Goal: Information Seeking & Learning: Learn about a topic

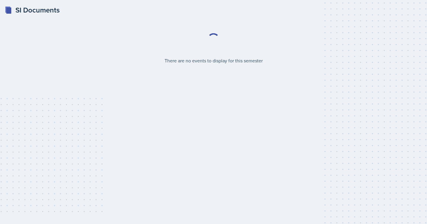
select select "2bed604d-1099-4043-b1bc-2365e8740244"
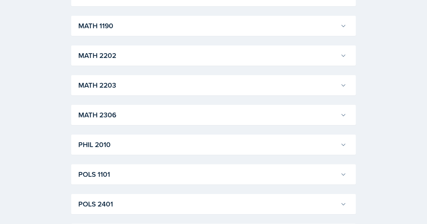
click at [240, 89] on h3 "MATH 2203" at bounding box center [208, 85] width 260 height 11
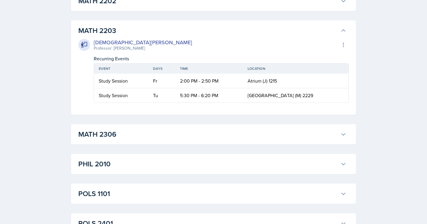
scroll to position [717, 0]
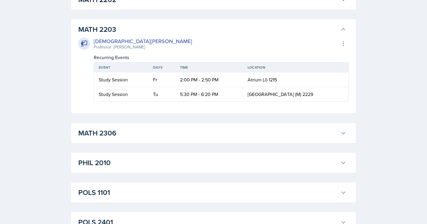
click at [167, 29] on h3 "MATH 2203" at bounding box center [208, 29] width 260 height 11
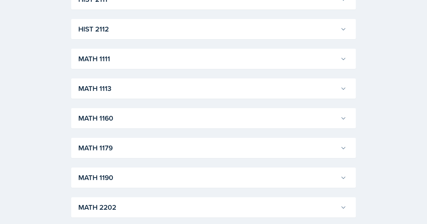
scroll to position [417, 0]
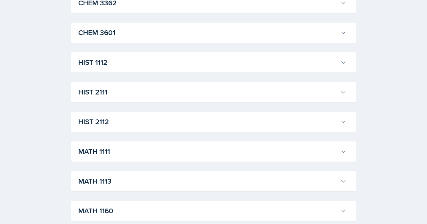
click at [164, 52] on div "ACCT 2101 [PERSON_NAME] Professor: [PERSON_NAME] Export to Google Calendar Recu…" at bounding box center [213, 151] width 285 height 910
click at [165, 63] on h3 "HIST 1112" at bounding box center [208, 62] width 260 height 11
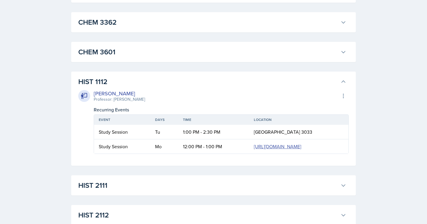
scroll to position [373, 0]
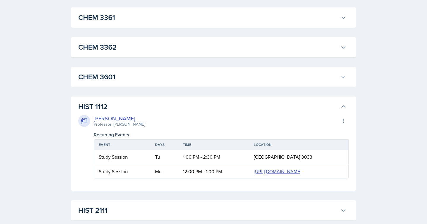
click at [144, 41] on button "CHEM 3362" at bounding box center [212, 47] width 271 height 13
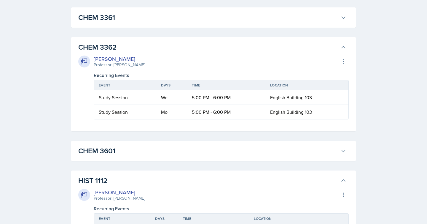
click at [144, 41] on button "CHEM 3362" at bounding box center [212, 47] width 271 height 13
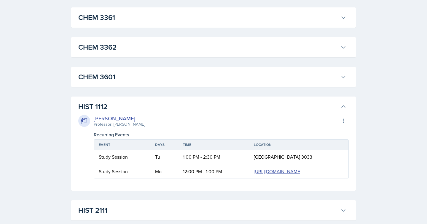
click at [144, 101] on h3 "HIST 1112" at bounding box center [208, 106] width 260 height 11
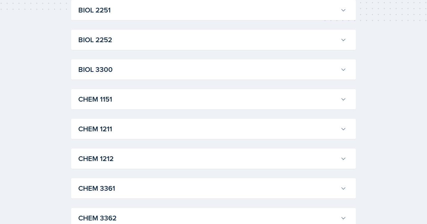
scroll to position [122, 0]
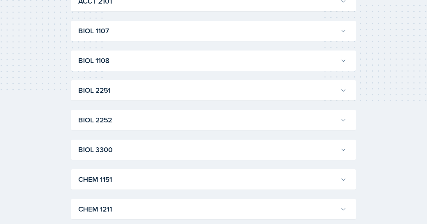
click at [141, 64] on h3 "BIOL 1108" at bounding box center [208, 60] width 260 height 11
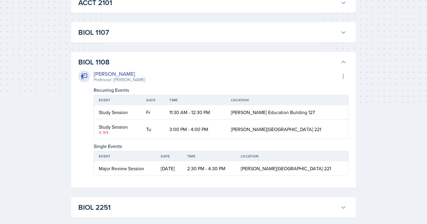
scroll to position [120, 0]
click at [117, 82] on div "Professor: [PERSON_NAME]" at bounding box center [119, 80] width 51 height 6
click at [118, 76] on div "[PERSON_NAME]" at bounding box center [119, 74] width 51 height 8
click at [124, 30] on h3 "BIOL 1107" at bounding box center [208, 33] width 260 height 11
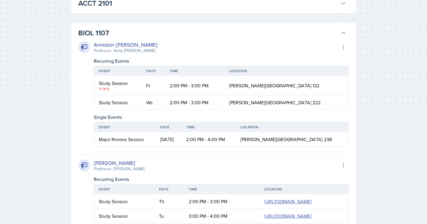
click at [124, 30] on h3 "BIOL 1107" at bounding box center [208, 33] width 260 height 11
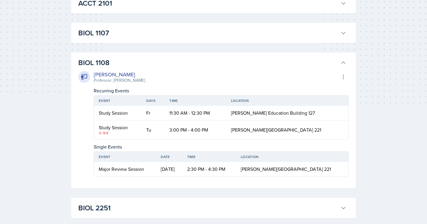
click at [125, 30] on h3 "BIOL 1107" at bounding box center [208, 33] width 260 height 11
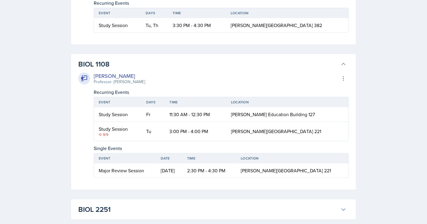
scroll to position [602, 0]
click at [148, 185] on div "BIOL 1108 [PERSON_NAME] Professor: [PERSON_NAME] Export to Google Calendar Recu…" at bounding box center [213, 122] width 285 height 136
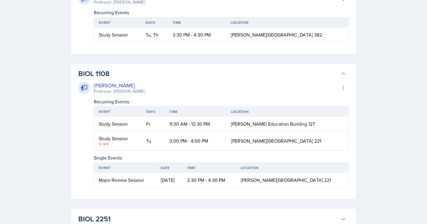
click at [147, 79] on h3 "BIOL 1108" at bounding box center [208, 73] width 260 height 11
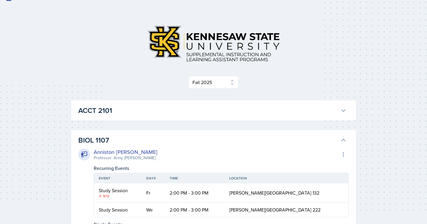
scroll to position [1, 0]
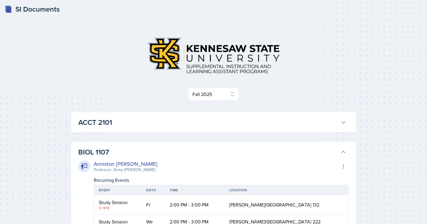
click at [127, 146] on button "BIOL 1107" at bounding box center [212, 151] width 271 height 13
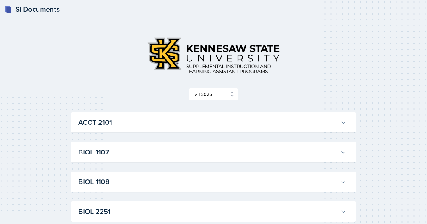
scroll to position [634, 0]
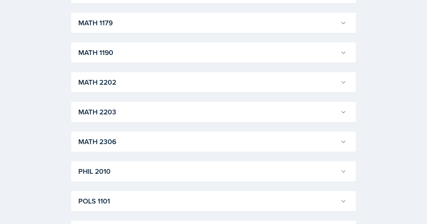
click at [185, 111] on h3 "MATH 2203" at bounding box center [208, 112] width 260 height 11
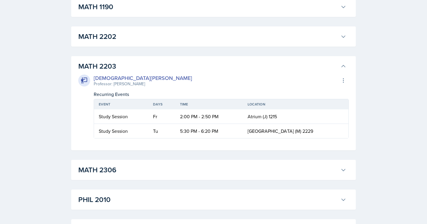
scroll to position [681, 0]
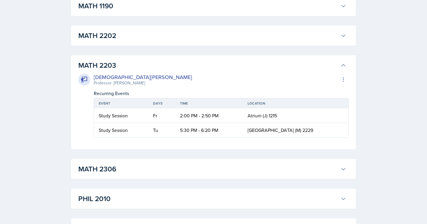
click at [112, 76] on div "[DEMOGRAPHIC_DATA][PERSON_NAME]" at bounding box center [143, 77] width 99 height 8
click at [232, 165] on h3 "MATH 2306" at bounding box center [208, 168] width 260 height 11
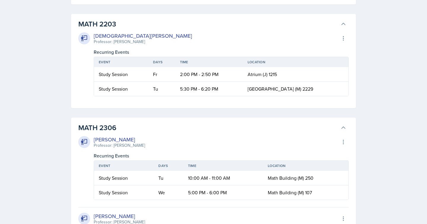
scroll to position [724, 0]
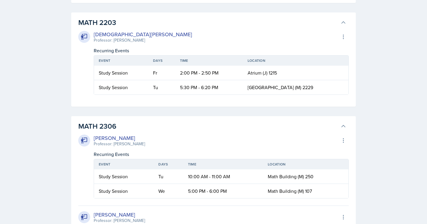
click at [231, 128] on h3 "MATH 2306" at bounding box center [208, 126] width 260 height 11
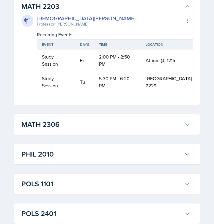
click at [20, 118] on button "MATH 2306" at bounding box center [105, 124] width 171 height 13
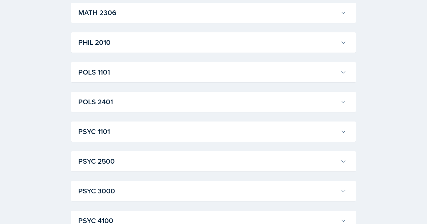
scroll to position [911, 0]
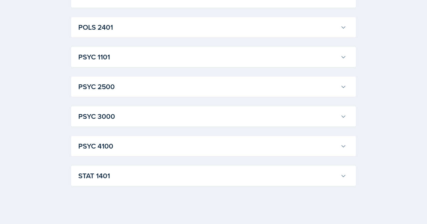
click at [211, 174] on h3 "STAT 1401" at bounding box center [208, 175] width 260 height 11
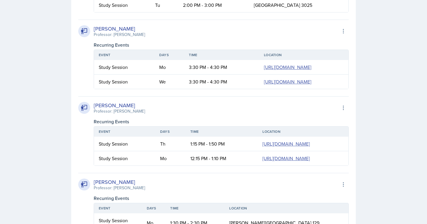
scroll to position [1690, 0]
